Goal: Task Accomplishment & Management: Use online tool/utility

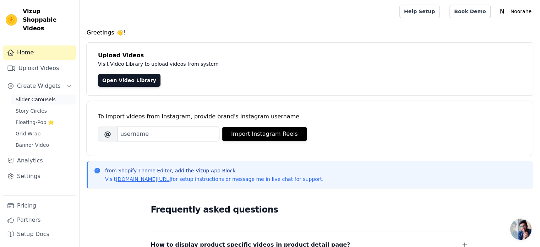
click at [31, 96] on span "Slider Carousels" at bounding box center [36, 99] width 40 height 7
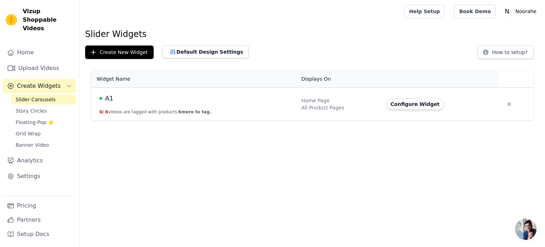
click at [166, 101] on div "A1" at bounding box center [196, 98] width 194 height 10
click at [106, 99] on span "A1" at bounding box center [109, 98] width 9 height 10
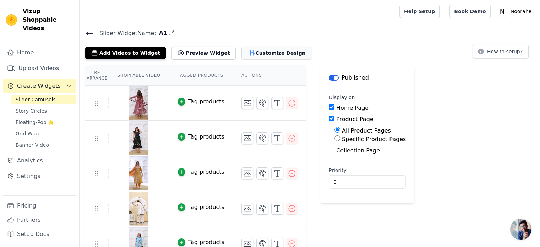
click at [259, 52] on button "Customize Design" at bounding box center [276, 53] width 70 height 13
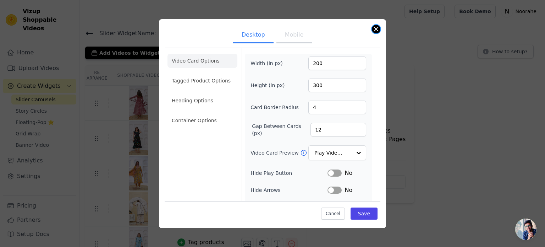
click at [375, 27] on button "Close modal" at bounding box center [376, 29] width 9 height 9
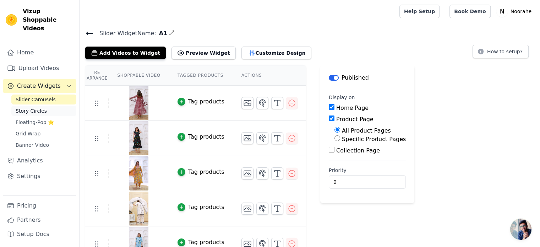
click at [27, 107] on span "Story Circles" at bounding box center [31, 110] width 31 height 7
click at [25, 130] on span "Grid Wrap" at bounding box center [28, 133] width 25 height 7
click at [29, 141] on span "Banner Video" at bounding box center [32, 144] width 33 height 7
click at [256, 55] on button "Customize Design" at bounding box center [276, 53] width 70 height 13
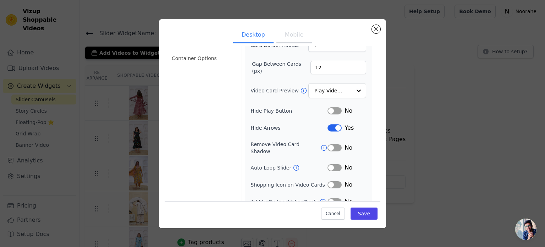
scroll to position [65, 0]
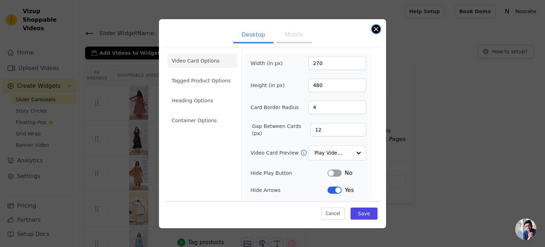
click at [374, 28] on button "Close modal" at bounding box center [376, 29] width 9 height 9
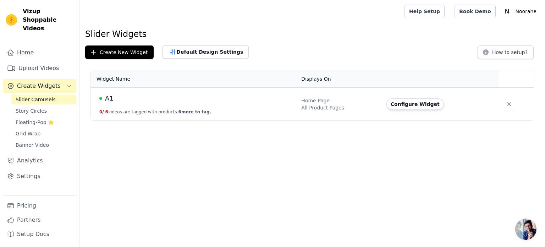
click at [104, 102] on div "A1" at bounding box center [196, 98] width 194 height 10
click at [104, 98] on div "A1" at bounding box center [196, 98] width 194 height 10
click at [106, 98] on span "A1" at bounding box center [109, 98] width 9 height 10
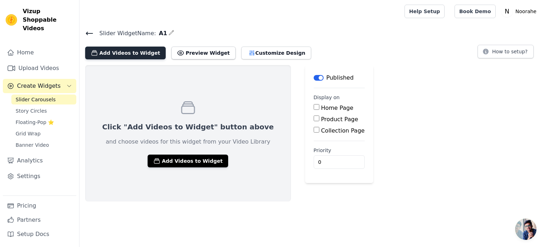
click at [128, 51] on button "Add Videos to Widget" at bounding box center [125, 53] width 81 height 13
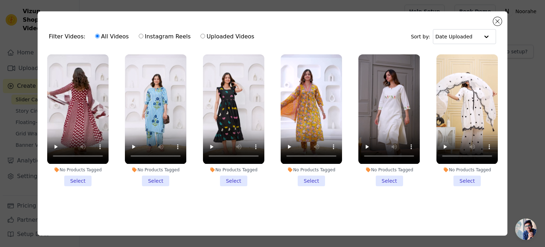
click at [77, 181] on li "No Products Tagged Select" at bounding box center [77, 119] width 61 height 131
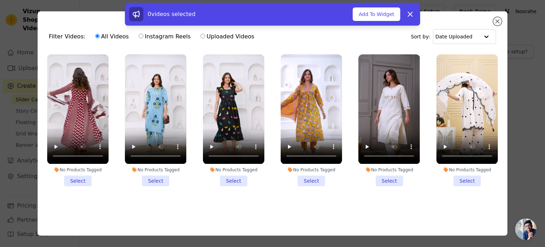
click at [153, 178] on li "No Products Tagged Select" at bounding box center [155, 119] width 61 height 131
click at [0, 0] on input "No Products Tagged Select" at bounding box center [0, 0] width 0 height 0
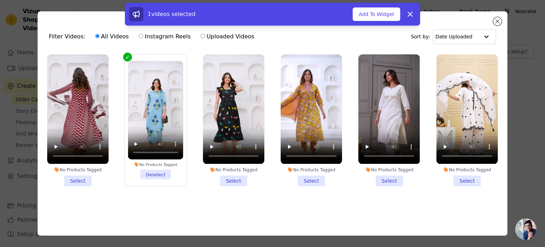
click at [232, 178] on li "No Products Tagged Select" at bounding box center [233, 119] width 61 height 131
click at [0, 0] on input "No Products Tagged Select" at bounding box center [0, 0] width 0 height 0
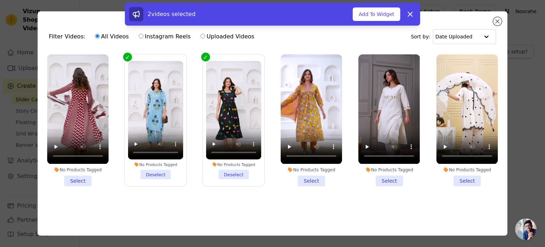
click at [301, 181] on li "No Products Tagged Select" at bounding box center [311, 119] width 61 height 131
click at [0, 0] on input "No Products Tagged Select" at bounding box center [0, 0] width 0 height 0
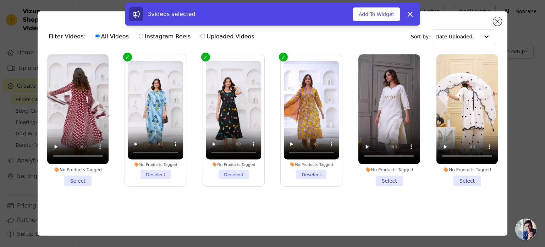
click at [384, 182] on li "No Products Tagged Select" at bounding box center [389, 119] width 61 height 131
click at [0, 0] on input "No Products Tagged Select" at bounding box center [0, 0] width 0 height 0
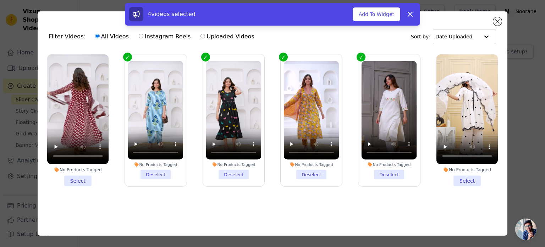
click at [456, 180] on li "No Products Tagged Select" at bounding box center [467, 119] width 61 height 131
click at [0, 0] on input "No Products Tagged Select" at bounding box center [0, 0] width 0 height 0
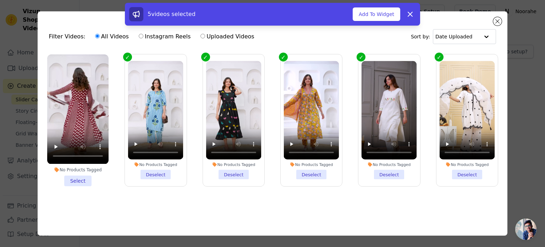
click at [73, 180] on li "No Products Tagged Select" at bounding box center [77, 119] width 61 height 131
click at [0, 0] on input "No Products Tagged Select" at bounding box center [0, 0] width 0 height 0
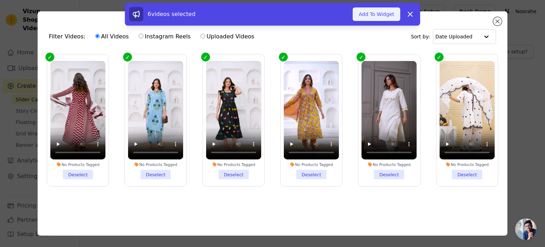
click at [382, 18] on button "Add To Widget" at bounding box center [377, 13] width 48 height 13
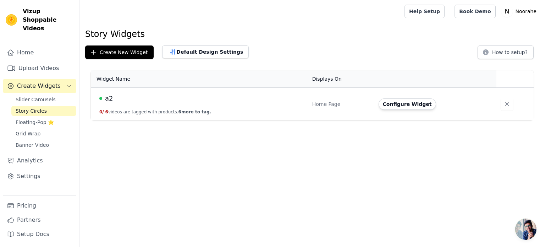
click at [105, 95] on span "a2" at bounding box center [109, 98] width 8 height 10
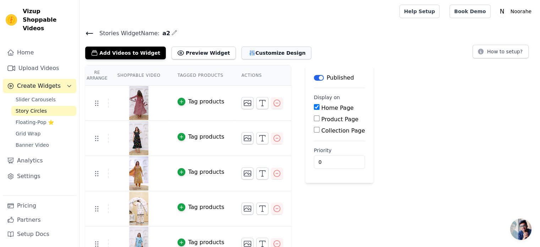
click at [257, 53] on button "Customize Design" at bounding box center [276, 53] width 70 height 13
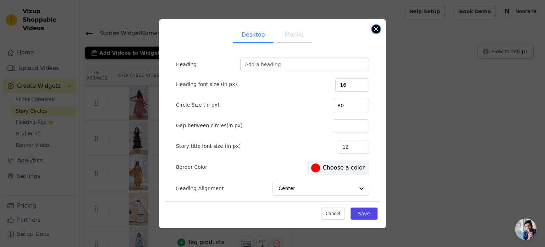
click at [378, 28] on button "Close modal" at bounding box center [376, 29] width 9 height 9
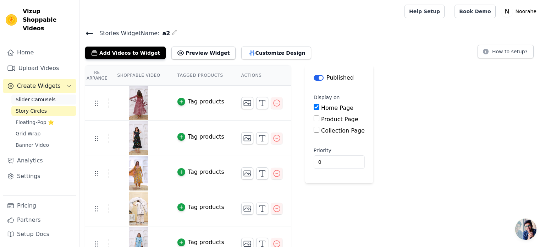
click at [44, 96] on span "Slider Carousels" at bounding box center [36, 99] width 40 height 7
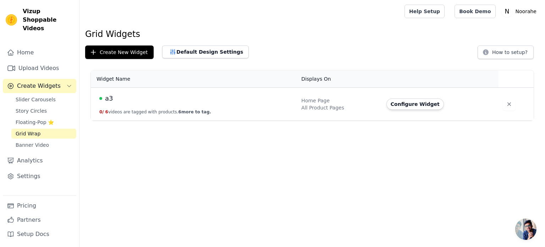
click at [110, 98] on span "a3" at bounding box center [109, 98] width 8 height 10
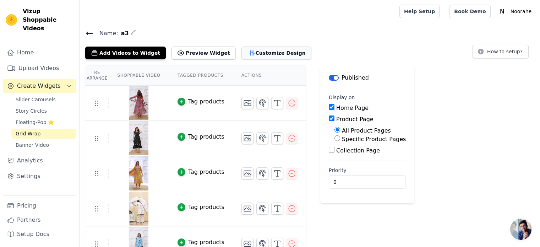
click at [263, 53] on button "Customize Design" at bounding box center [276, 53] width 70 height 13
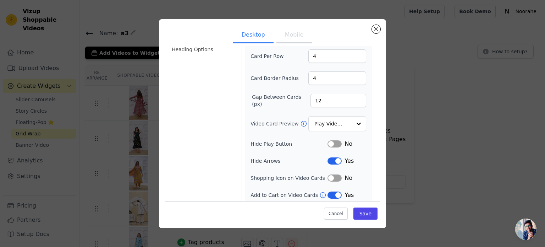
scroll to position [53, 0]
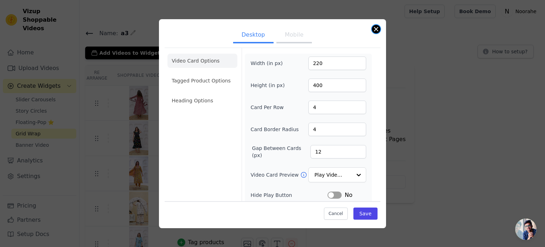
click at [375, 27] on button "Close modal" at bounding box center [376, 29] width 9 height 9
